Goal: Book appointment/travel/reservation

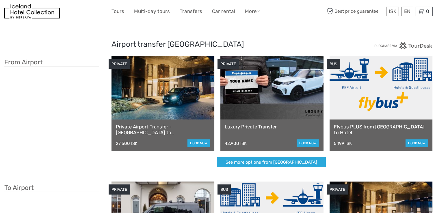
click at [381, 122] on div "Flybus PLUS from Keflavik Airport to Hotel 5.199 ISK book now" at bounding box center [380, 136] width 103 height 32
click at [380, 124] on link "Flybus PLUS from [GEOGRAPHIC_DATA] to Hotel" at bounding box center [381, 130] width 94 height 12
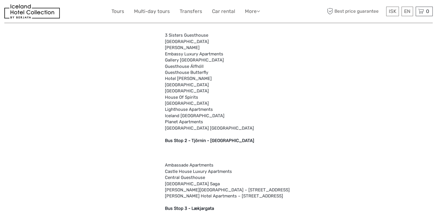
scroll to position [462, 0]
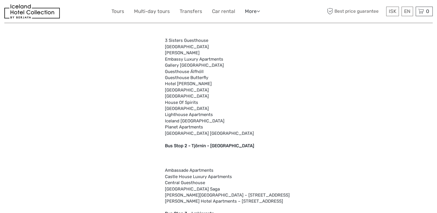
click at [260, 10] on icon at bounding box center [258, 11] width 3 height 5
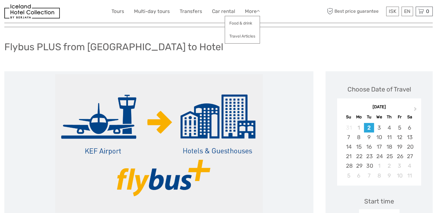
scroll to position [0, 0]
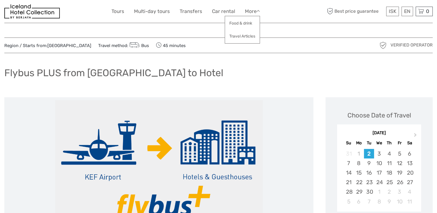
click at [209, 154] on img at bounding box center [159, 169] width 208 height 139
click at [112, 161] on img at bounding box center [159, 169] width 208 height 139
click at [170, 152] on img at bounding box center [159, 169] width 208 height 139
